Goal: Information Seeking & Learning: Learn about a topic

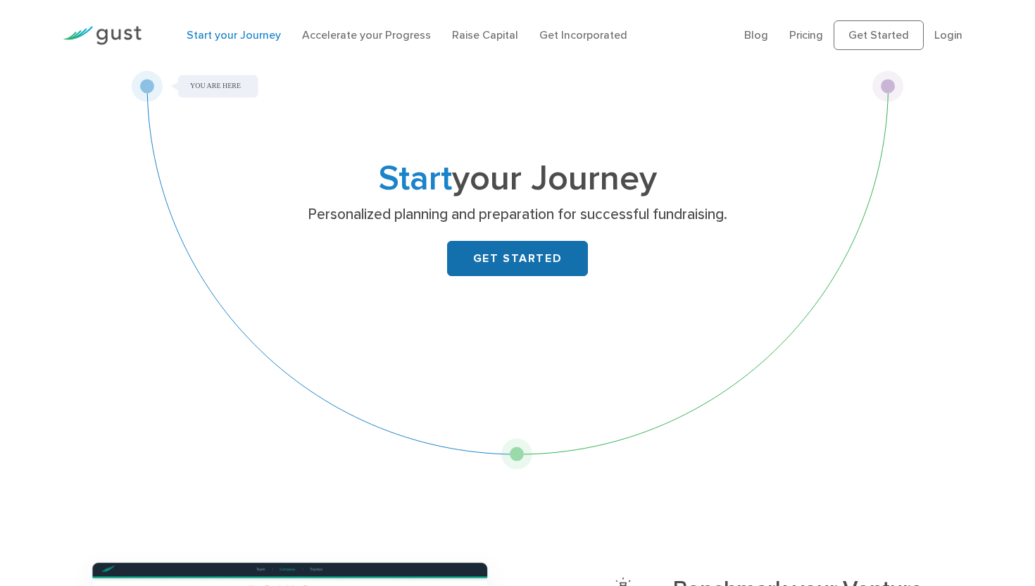
click at [568, 268] on link "GET STARTED" at bounding box center [517, 258] width 141 height 35
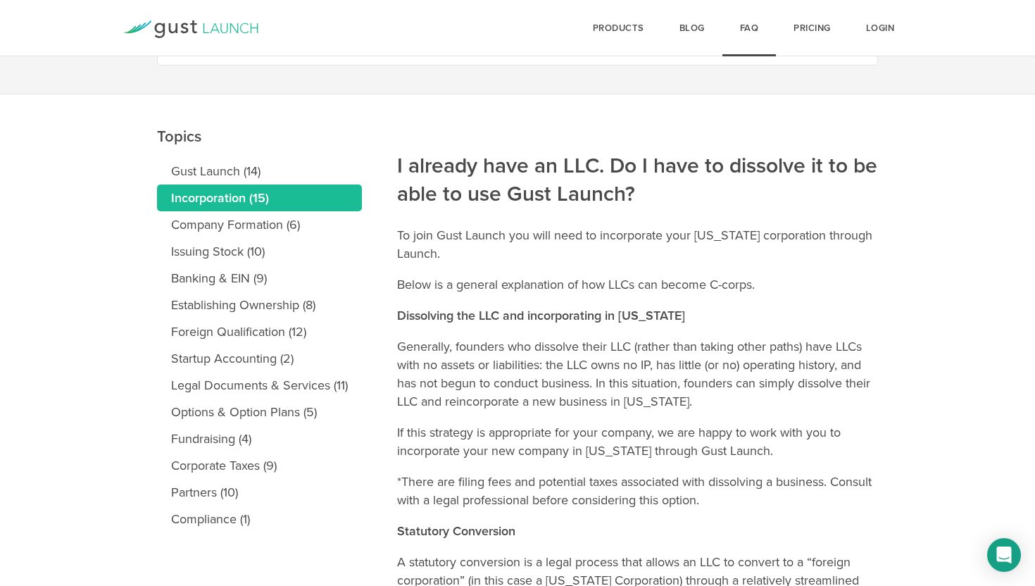
scroll to position [14, 0]
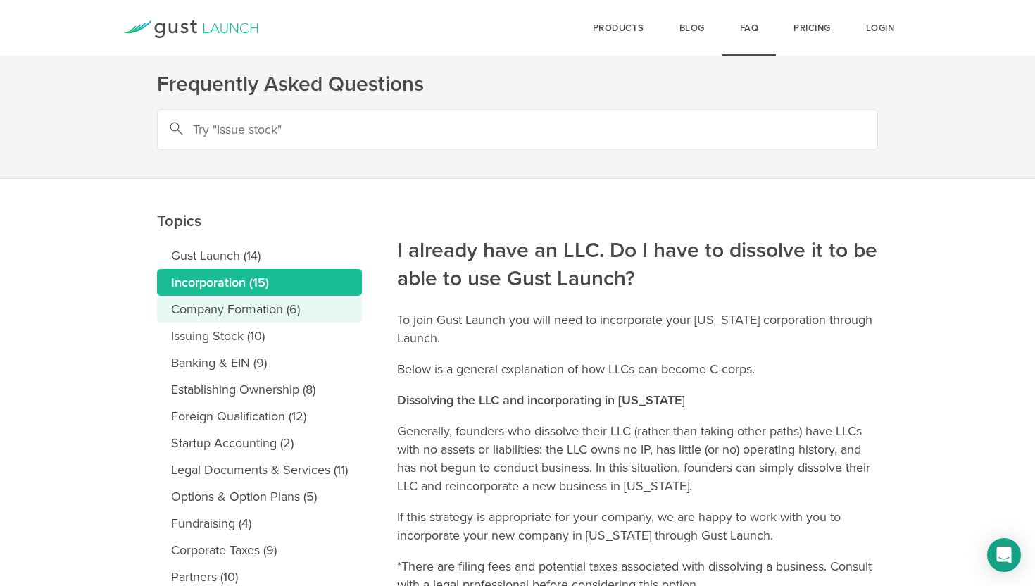
click at [289, 320] on link "Company Formation (6)" at bounding box center [259, 309] width 205 height 27
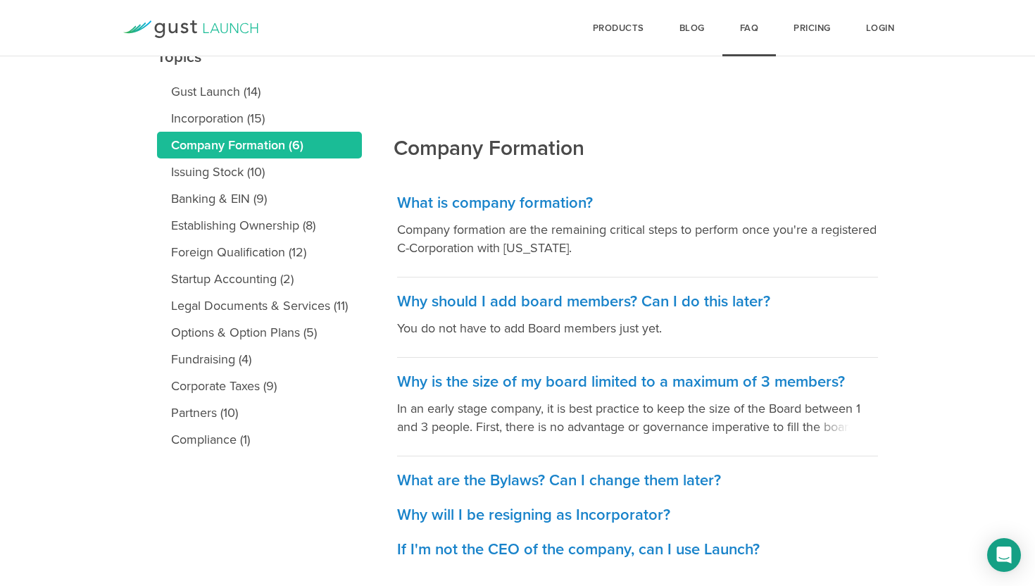
scroll to position [182, 0]
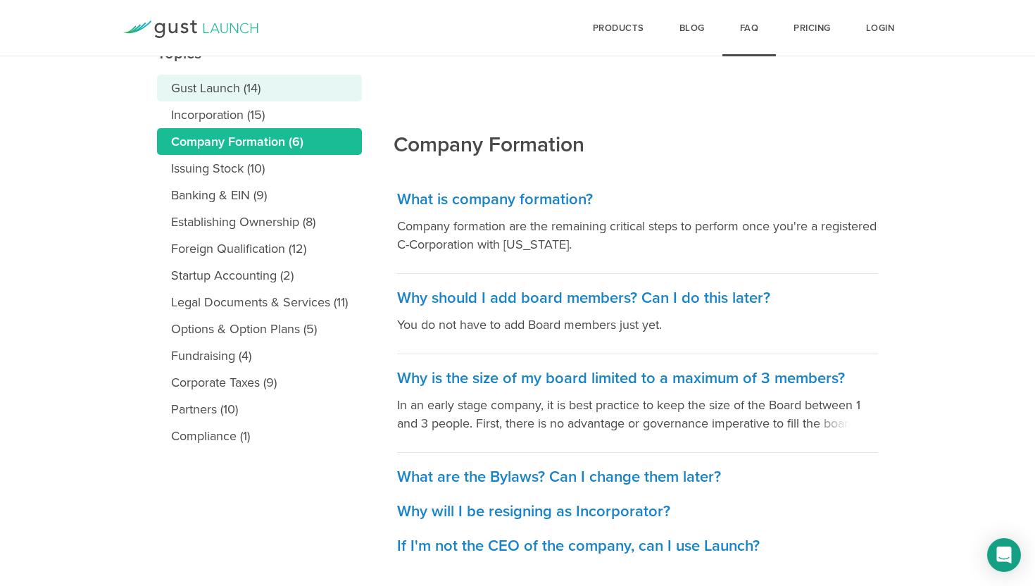
click at [298, 94] on link "Gust Launch (14)" at bounding box center [259, 88] width 205 height 27
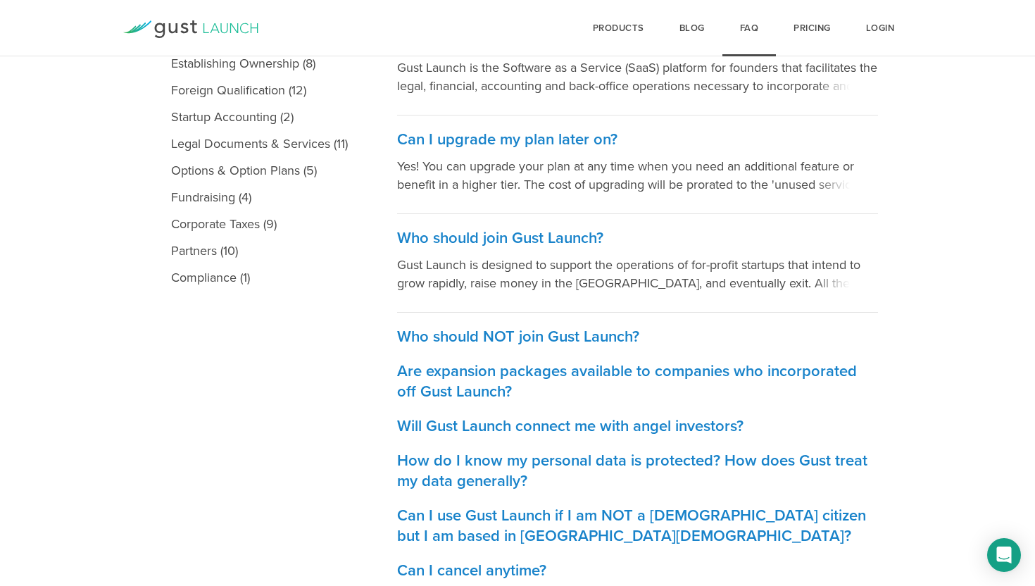
scroll to position [344, 0]
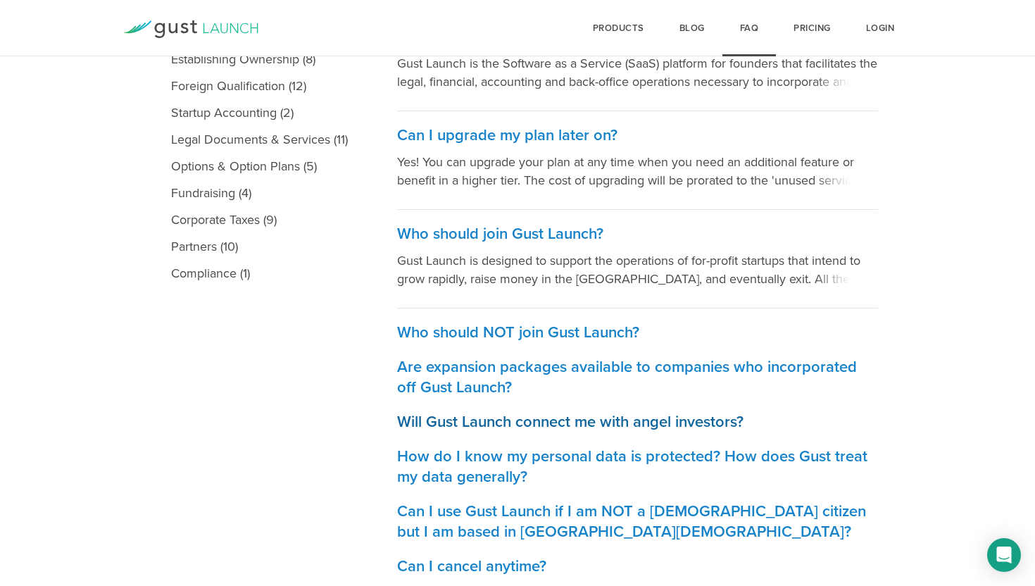
click at [496, 426] on h3 "Will Gust Launch connect me with angel investors?" at bounding box center [637, 422] width 481 height 20
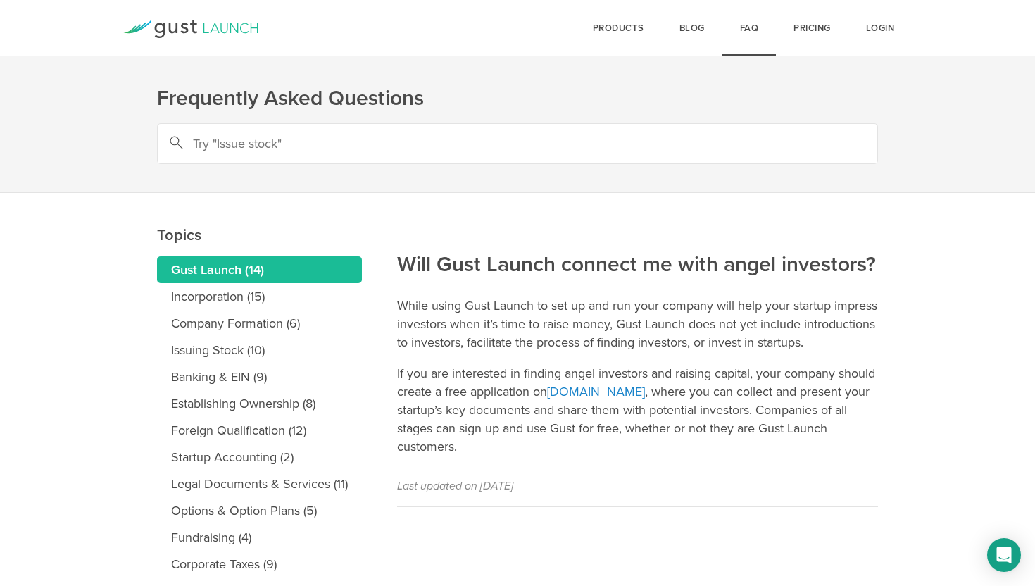
click at [307, 258] on link "Gust Launch (14)" at bounding box center [259, 269] width 205 height 27
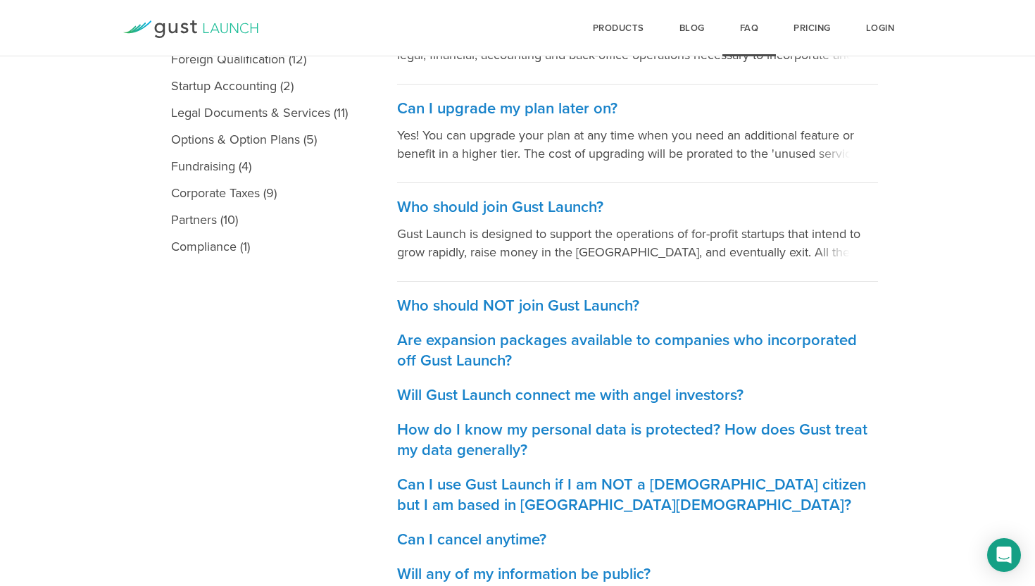
scroll to position [372, 0]
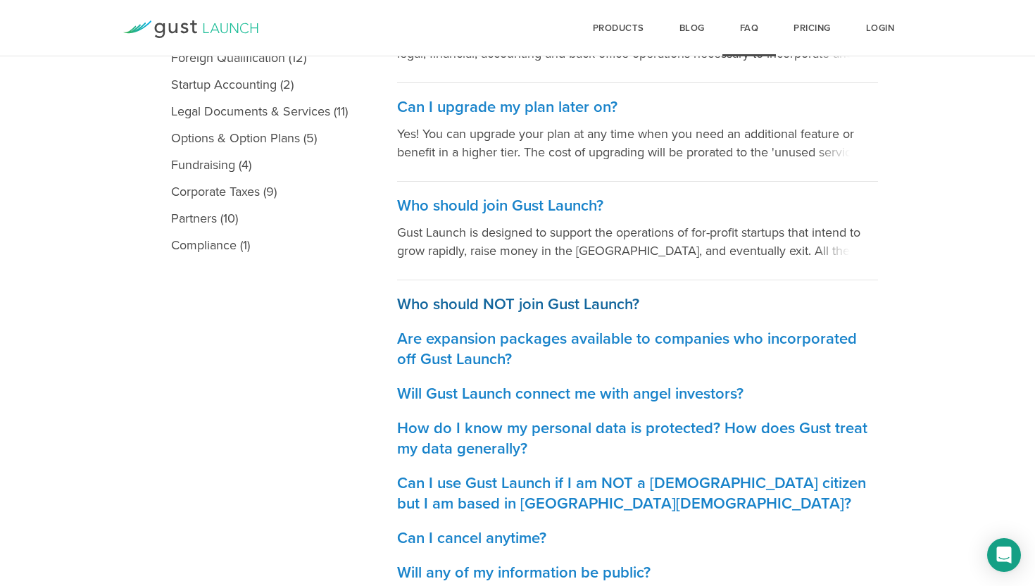
click at [568, 304] on h3 "Who should NOT join Gust Launch?" at bounding box center [637, 304] width 481 height 20
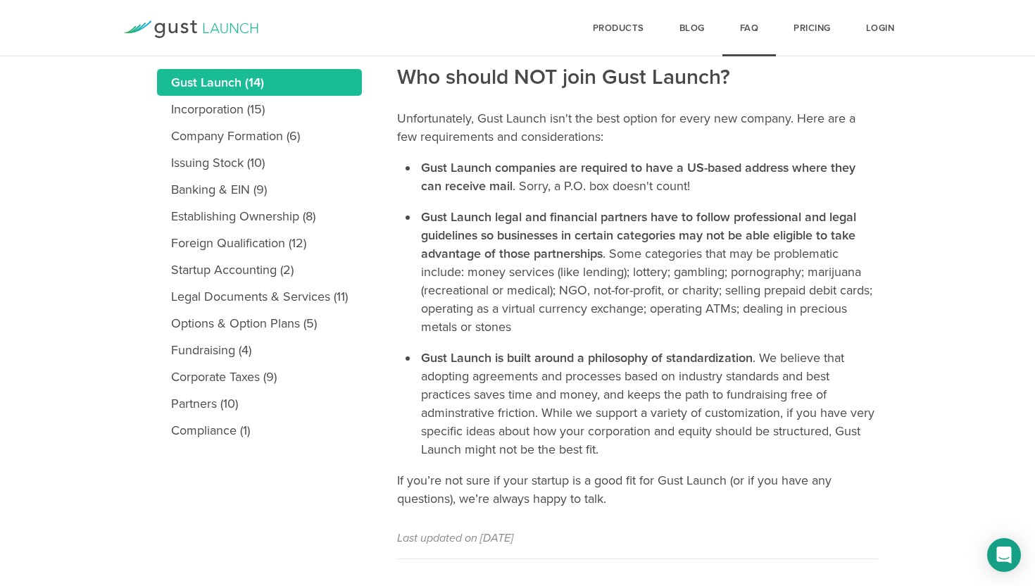
scroll to position [217, 0]
